Goal: Information Seeking & Learning: Learn about a topic

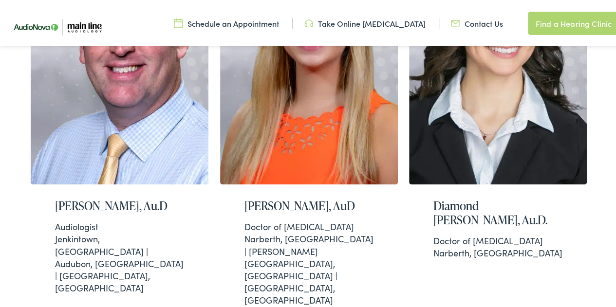
scroll to position [372, 0]
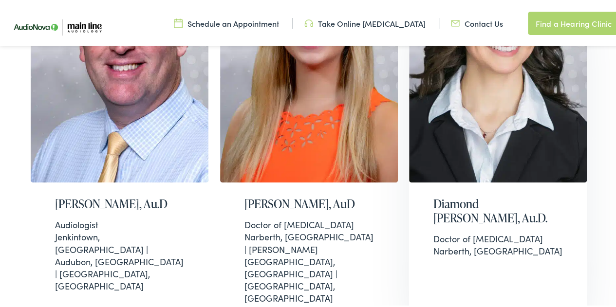
click at [472, 199] on h2 "Diamond Prus, Au.D." at bounding box center [497, 209] width 129 height 28
click at [270, 197] on h2 "Christi-Marie Williamson, AuD" at bounding box center [308, 202] width 129 height 14
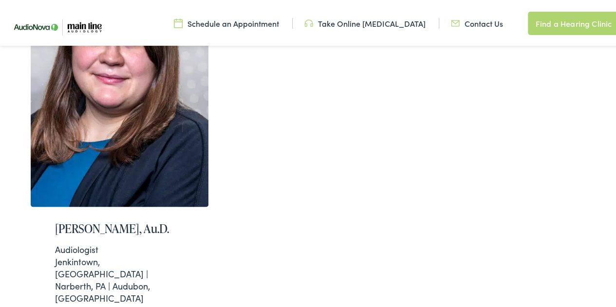
scroll to position [759, 0]
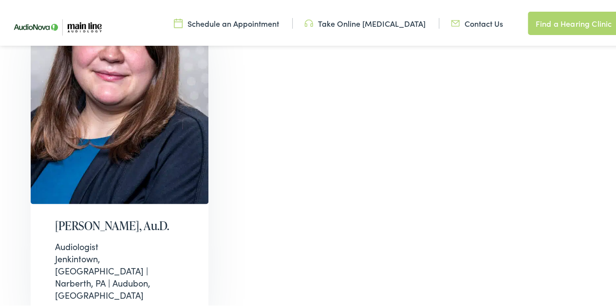
click at [92, 238] on div "Audiologist Jenkintown, PA | Narberth, PA | Audubon, PA" at bounding box center [119, 268] width 129 height 61
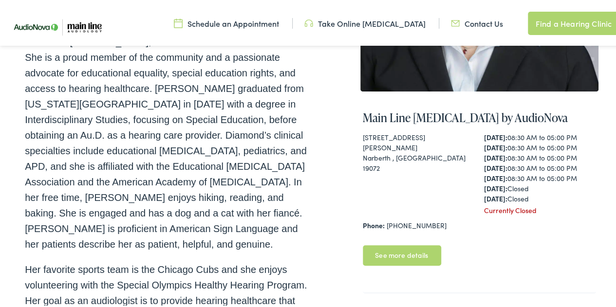
scroll to position [292, 0]
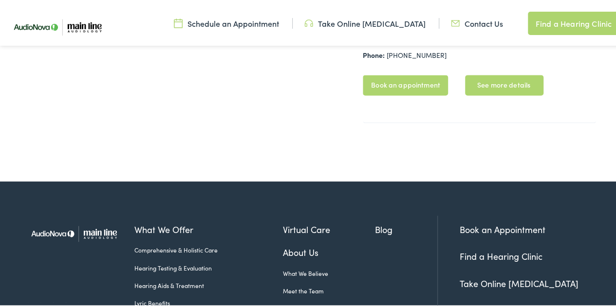
scroll to position [670, 0]
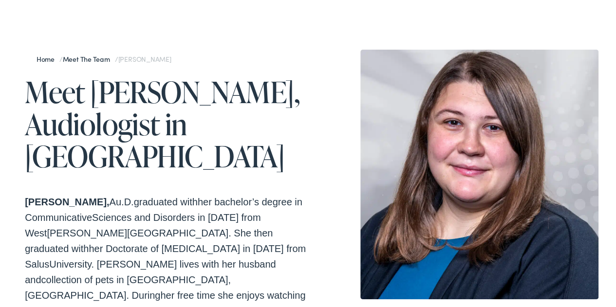
scroll to position [70, 0]
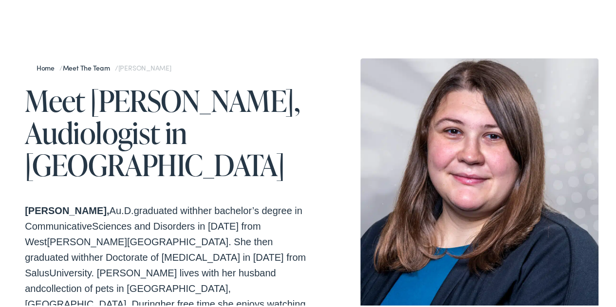
drag, startPoint x: 598, startPoint y: 77, endPoint x: 607, endPoint y: 108, distance: 31.4
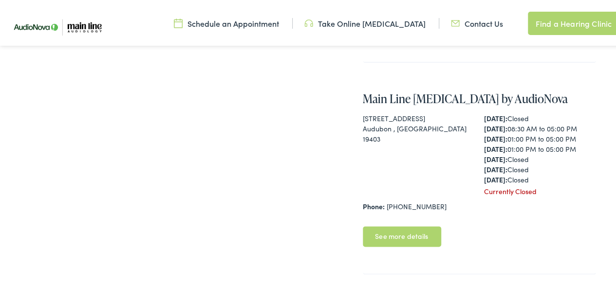
scroll to position [505, 0]
